Goal: Find contact information: Find contact information

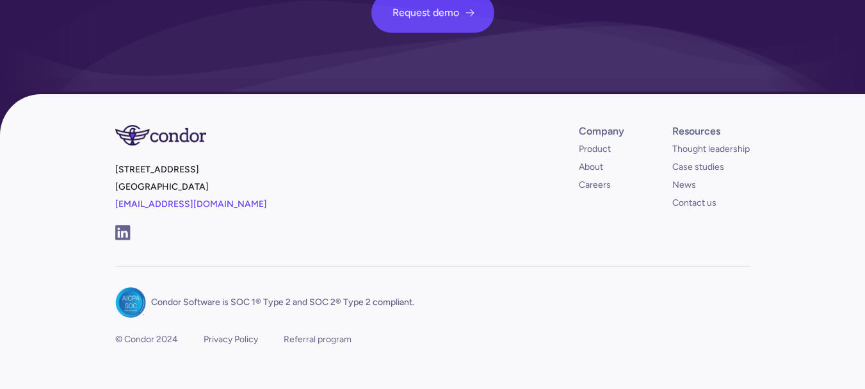
scroll to position [4812, 0]
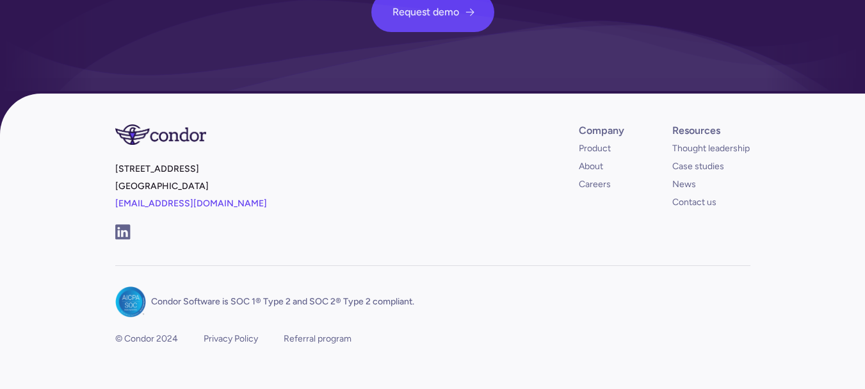
drag, startPoint x: 204, startPoint y: 165, endPoint x: 134, endPoint y: 156, distance: 70.3
click at [109, 154] on div "[STREET_ADDRESS] [EMAIL_ADDRESS][DOMAIN_NAME] Company Product About Careers Res…" at bounding box center [433, 257] width 656 height 328
copy p "[STREET_ADDRESS]"
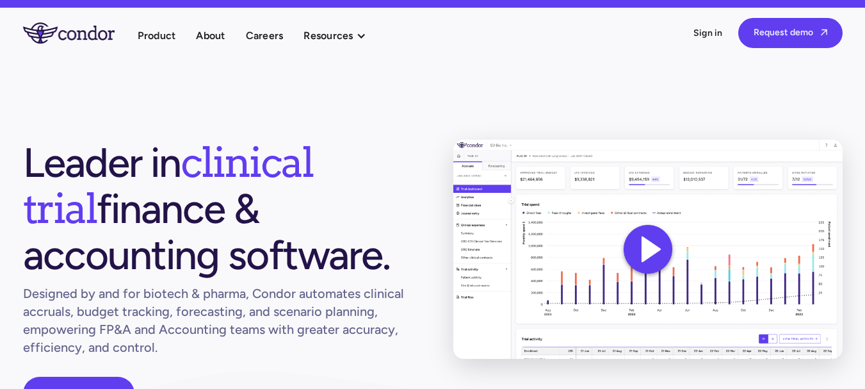
scroll to position [0, 0]
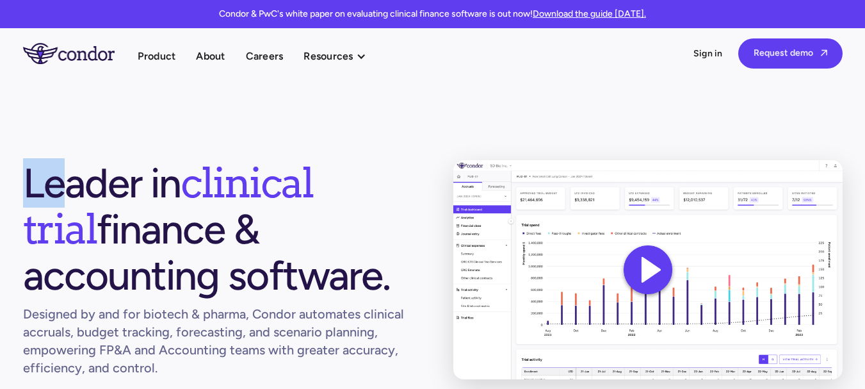
drag, startPoint x: 15, startPoint y: 172, endPoint x: 65, endPoint y: 181, distance: 51.4
click at [65, 181] on section "Leader in clinical trial finance & accounting software. Designed by and for bio…" at bounding box center [432, 295] width 865 height 434
click at [70, 181] on h1 "Leader in clinical trial finance & accounting software." at bounding box center [217, 229] width 389 height 138
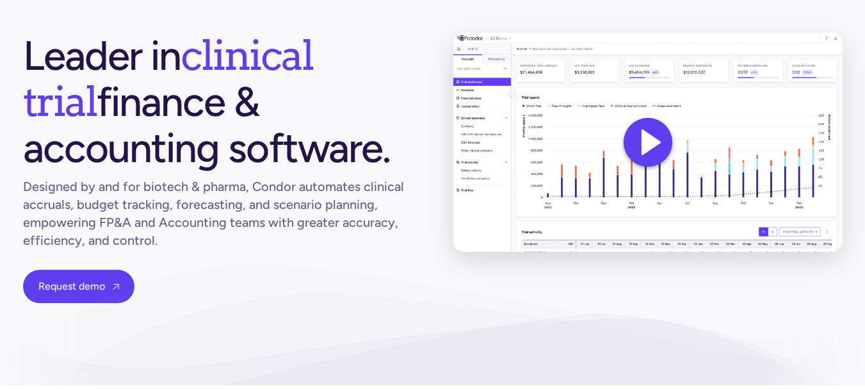
scroll to position [128, 0]
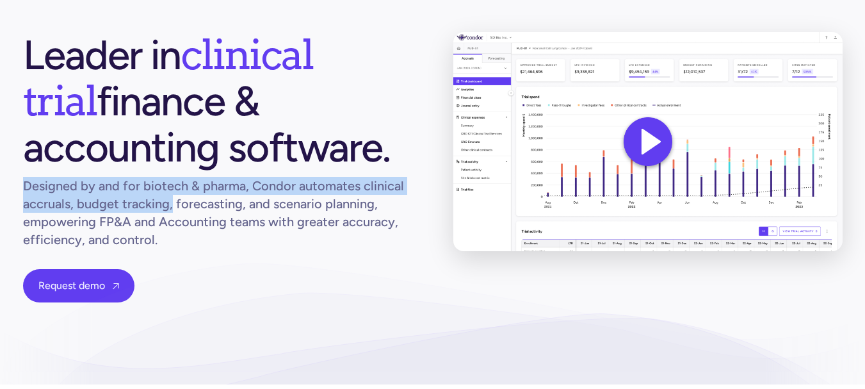
drag, startPoint x: 17, startPoint y: 184, endPoint x: 179, endPoint y: 205, distance: 162.7
click at [174, 201] on section "Leader in clinical trial finance & accounting software. Designed by and for bio…" at bounding box center [432, 167] width 865 height 434
copy h1 "Designed by and for biotech & pharma, Condor automates clinical accruals, budge…"
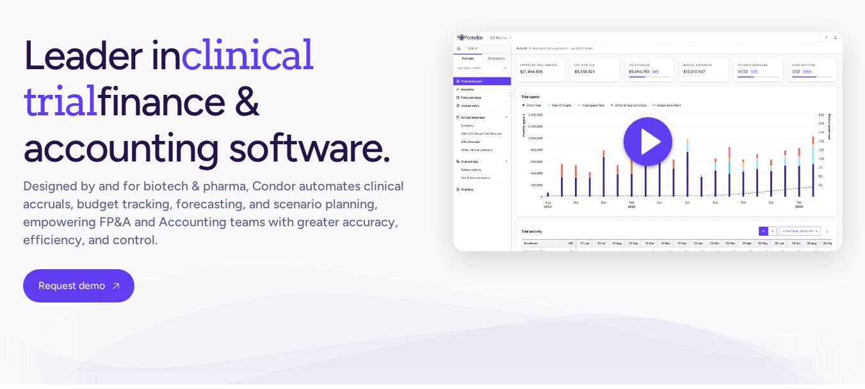
click at [222, 67] on span "clinical trial" at bounding box center [168, 77] width 290 height 96
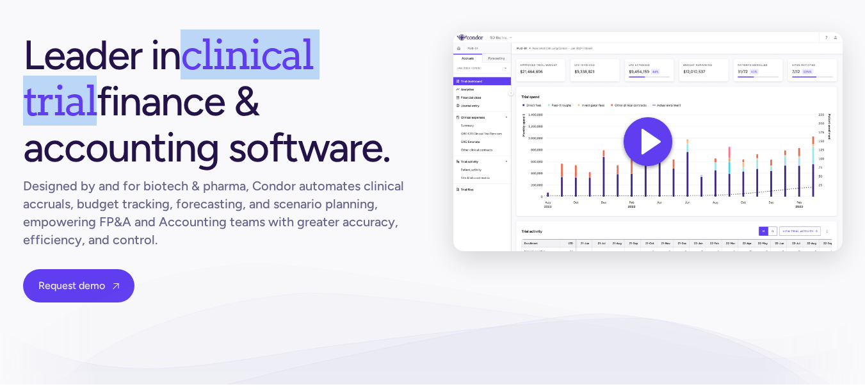
copy h1 "clinical trial"
drag, startPoint x: 181, startPoint y: 54, endPoint x: 399, endPoint y: 60, distance: 218.4
click at [399, 60] on h1 "Leader in clinical trial finance & accounting software." at bounding box center [217, 101] width 389 height 138
